Goal: Navigation & Orientation: Find specific page/section

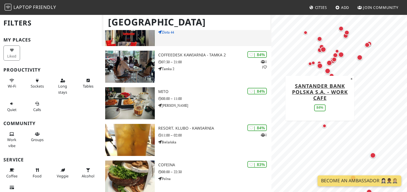
scroll to position [254, 0]
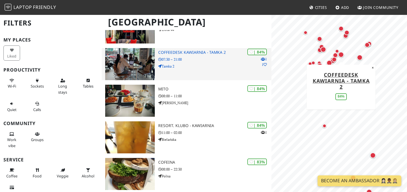
click at [133, 52] on img at bounding box center [130, 64] width 50 height 32
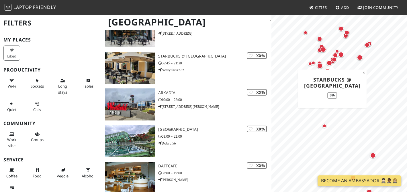
scroll to position [1129, 0]
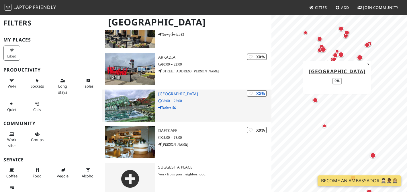
click at [128, 90] on img at bounding box center [130, 106] width 50 height 32
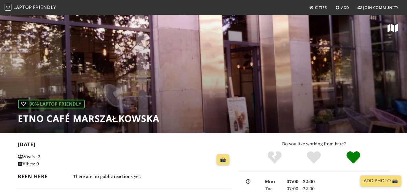
click at [132, 74] on div "| 90% Laptop Friendly Etno Café Marszałkowska" at bounding box center [203, 73] width 407 height 119
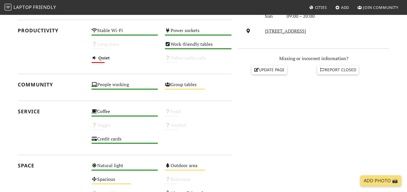
scroll to position [210, 0]
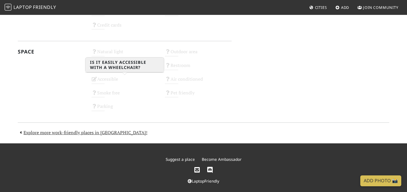
scroll to position [324, 0]
